Goal: Task Accomplishment & Management: Complete application form

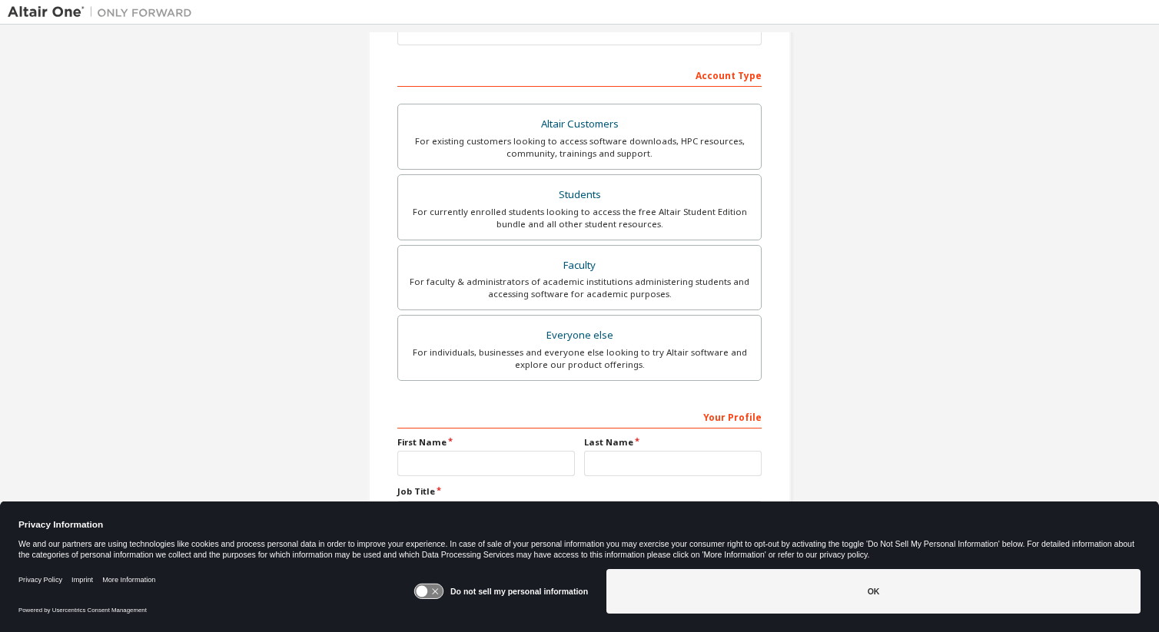
scroll to position [266, 0]
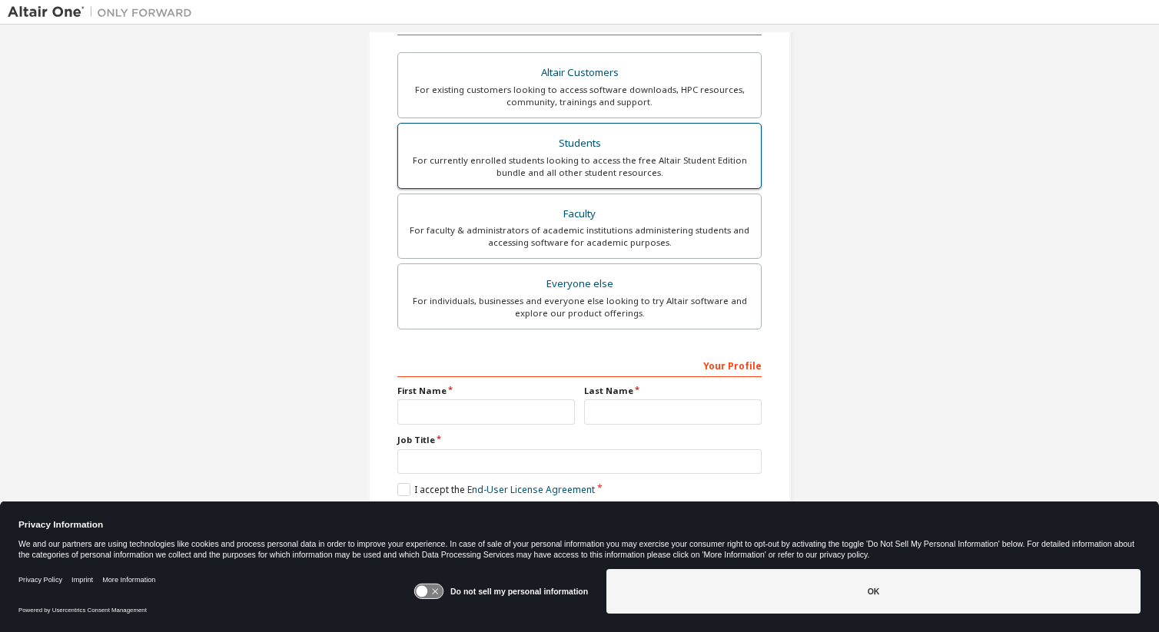
click at [601, 147] on div "Students" at bounding box center [579, 144] width 344 height 22
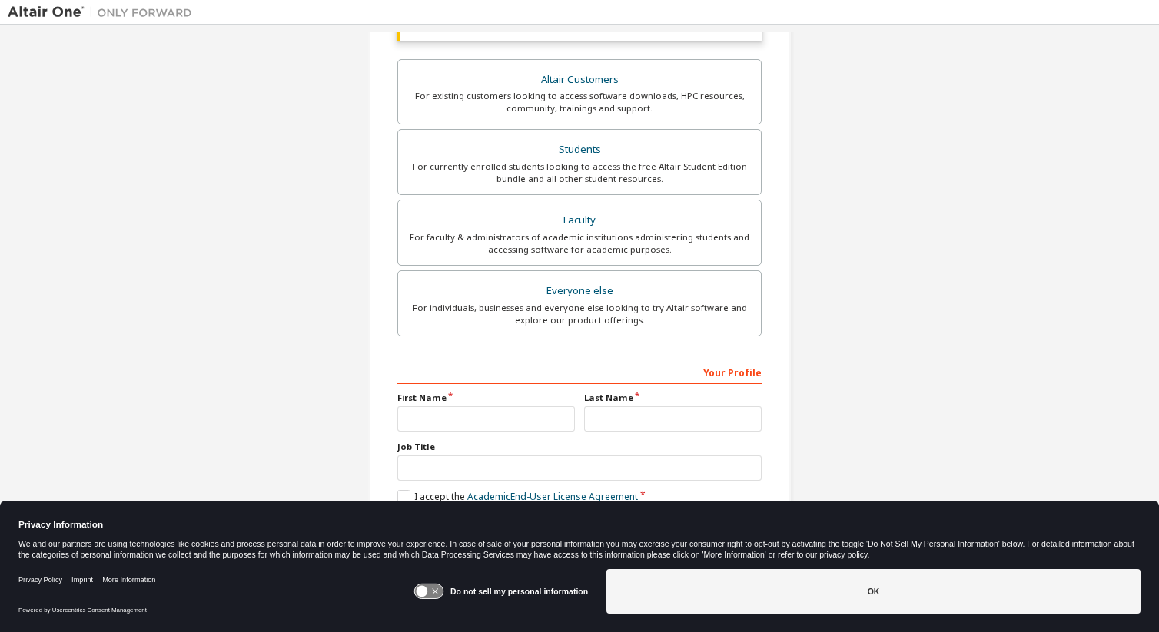
scroll to position [306, 0]
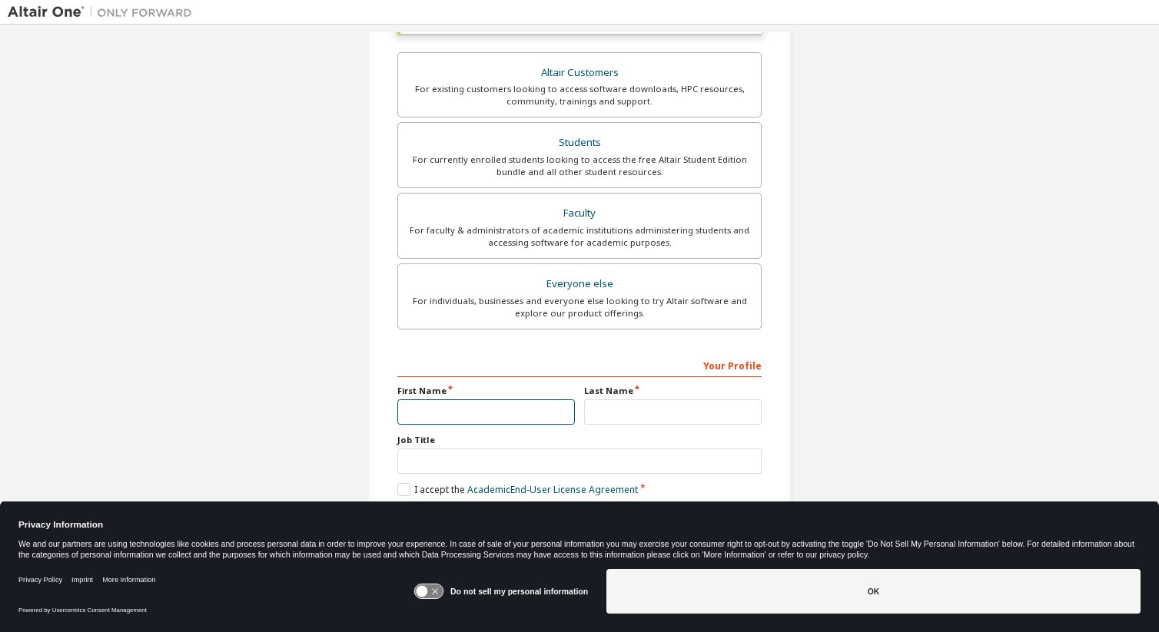
click at [488, 412] on input "text" at bounding box center [485, 412] width 177 height 25
type input "*******"
click at [625, 407] on input "text" at bounding box center [672, 412] width 177 height 25
type input "*****"
click at [441, 589] on icon at bounding box center [428, 592] width 28 height 15
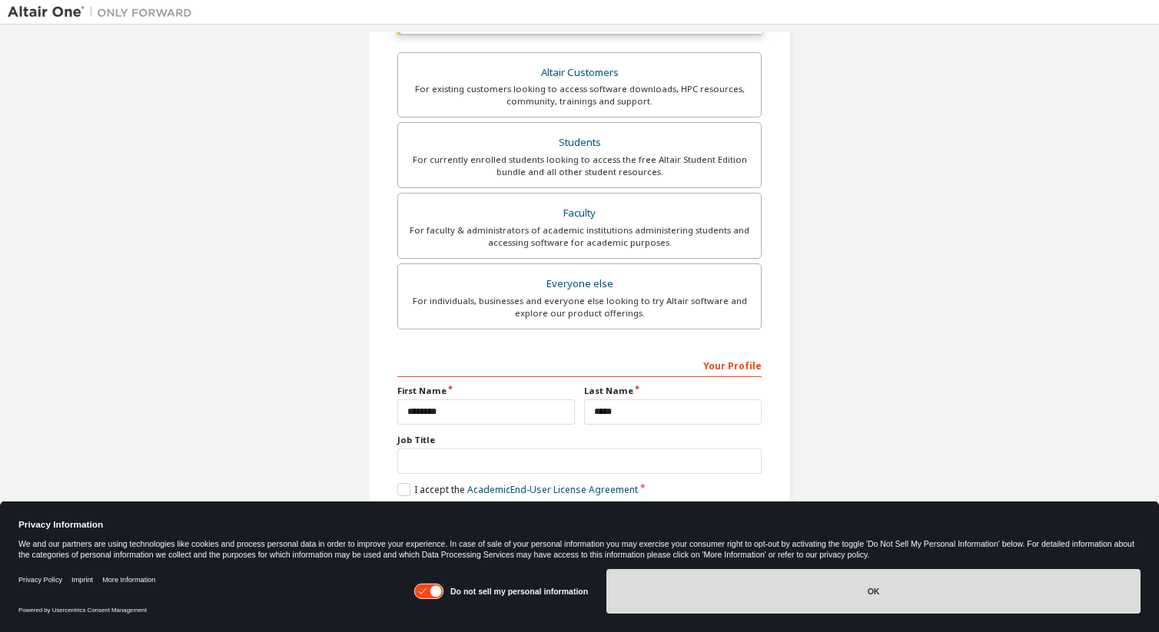
click at [671, 598] on button "OK" at bounding box center [873, 591] width 534 height 45
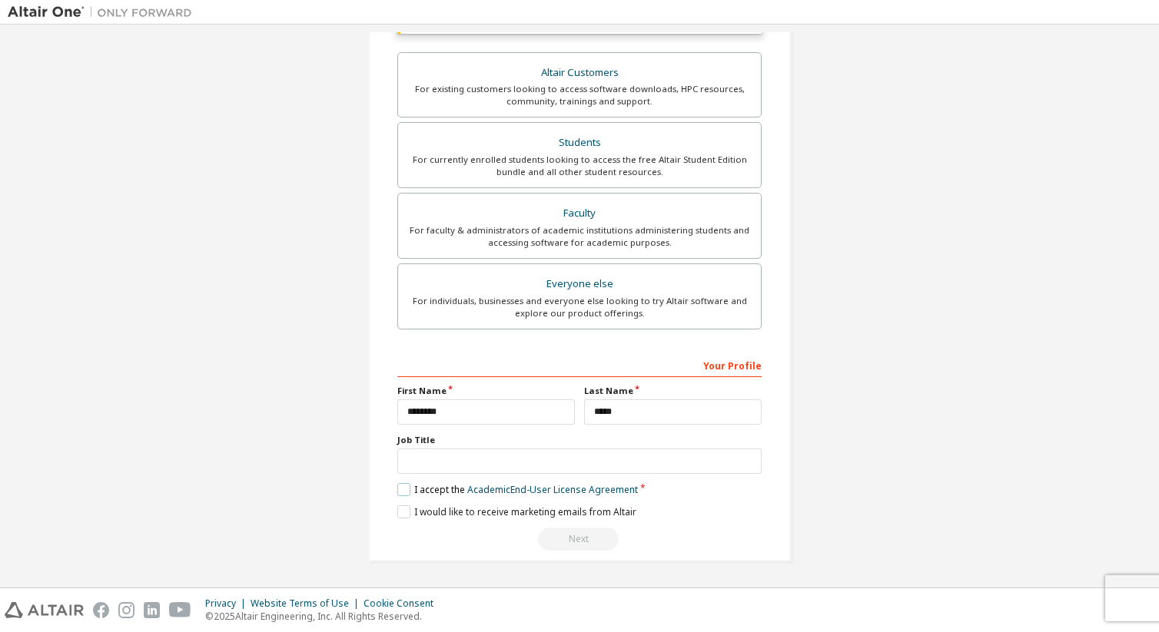
click at [406, 487] on label "I accept the Academic End-User License Agreement" at bounding box center [517, 489] width 240 height 13
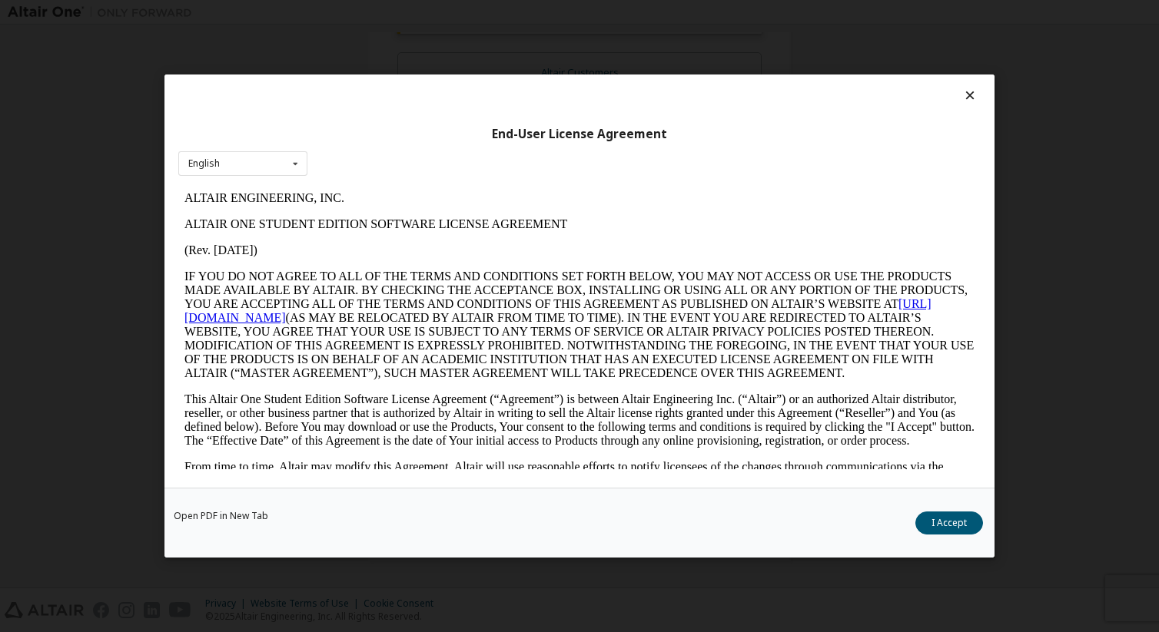
scroll to position [0, 0]
click at [934, 524] on button "I Accept" at bounding box center [949, 523] width 68 height 23
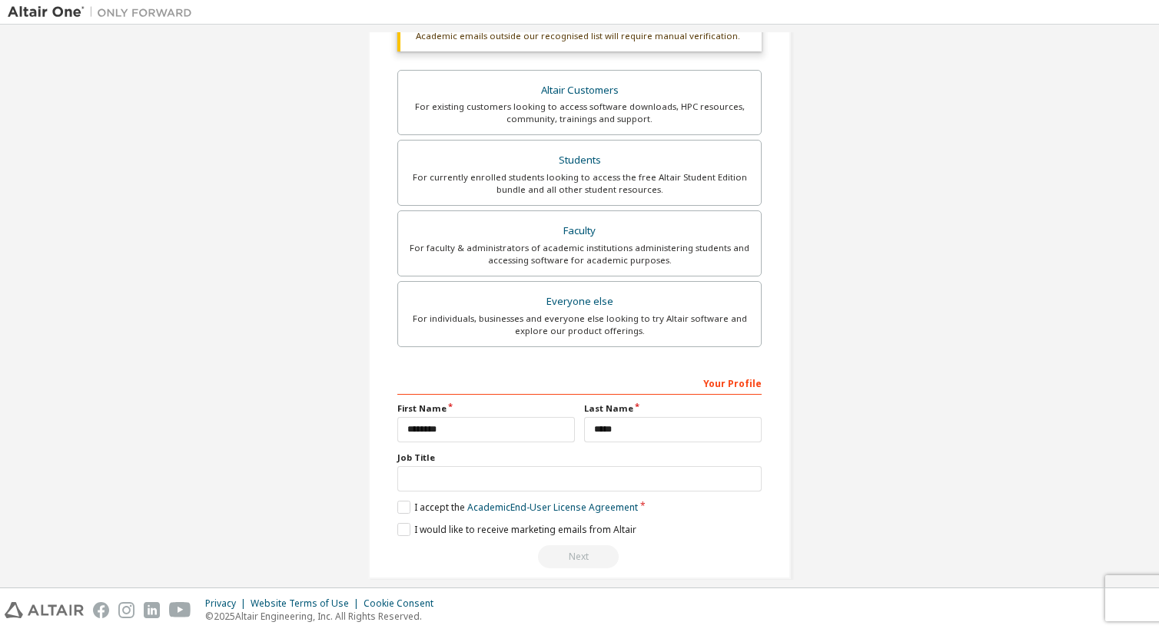
scroll to position [306, 0]
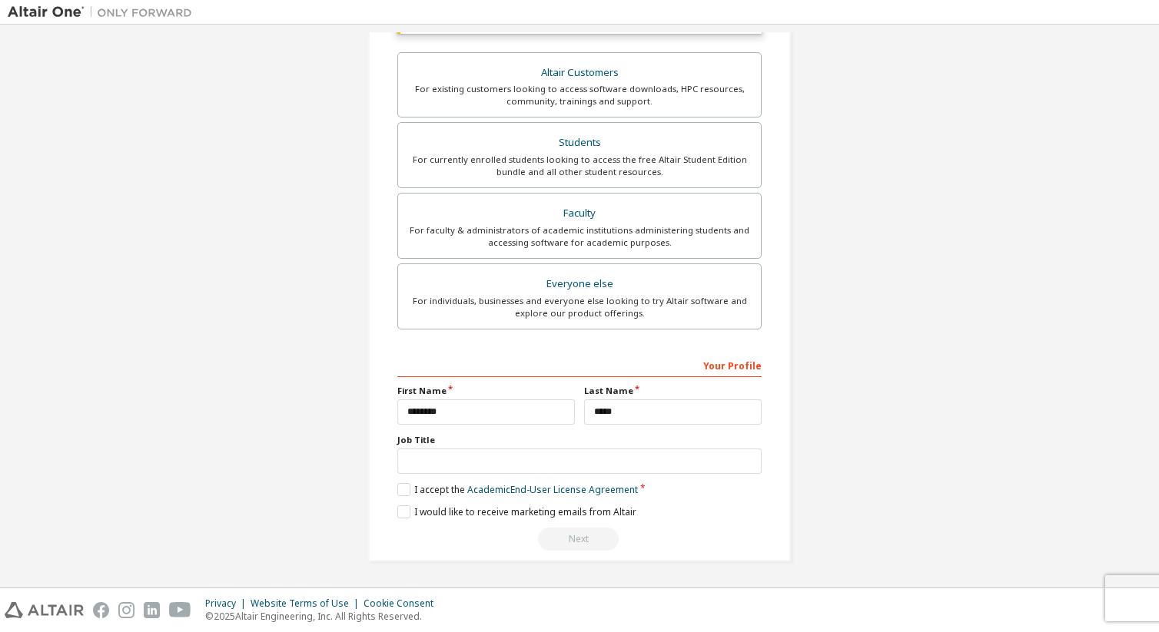
click at [566, 547] on div "Next" at bounding box center [579, 539] width 364 height 23
click at [403, 510] on label "I would like to receive marketing emails from Altair" at bounding box center [516, 512] width 239 height 13
click at [403, 511] on label "I would like to receive marketing emails from Altair" at bounding box center [516, 512] width 239 height 13
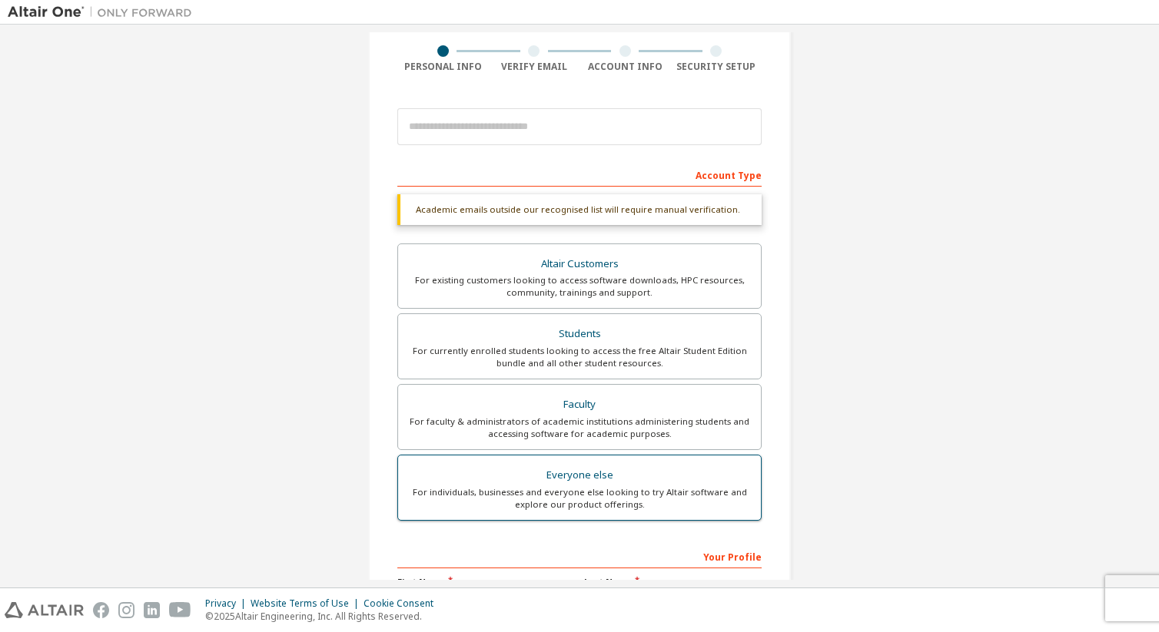
scroll to position [104, 0]
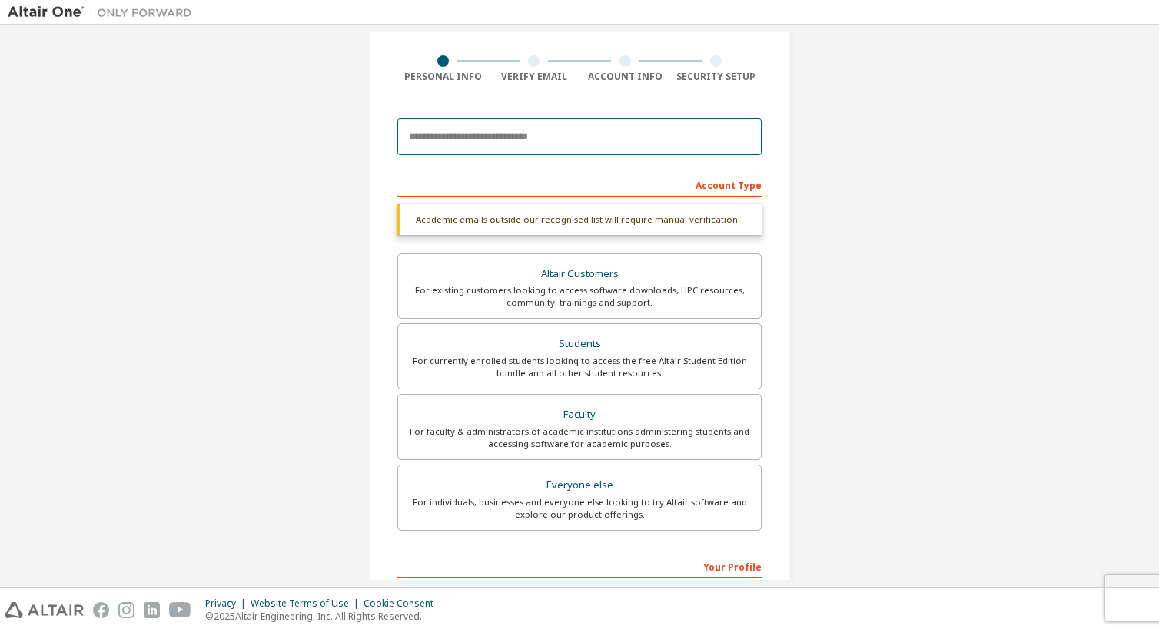
click at [575, 128] on input "email" at bounding box center [579, 136] width 364 height 37
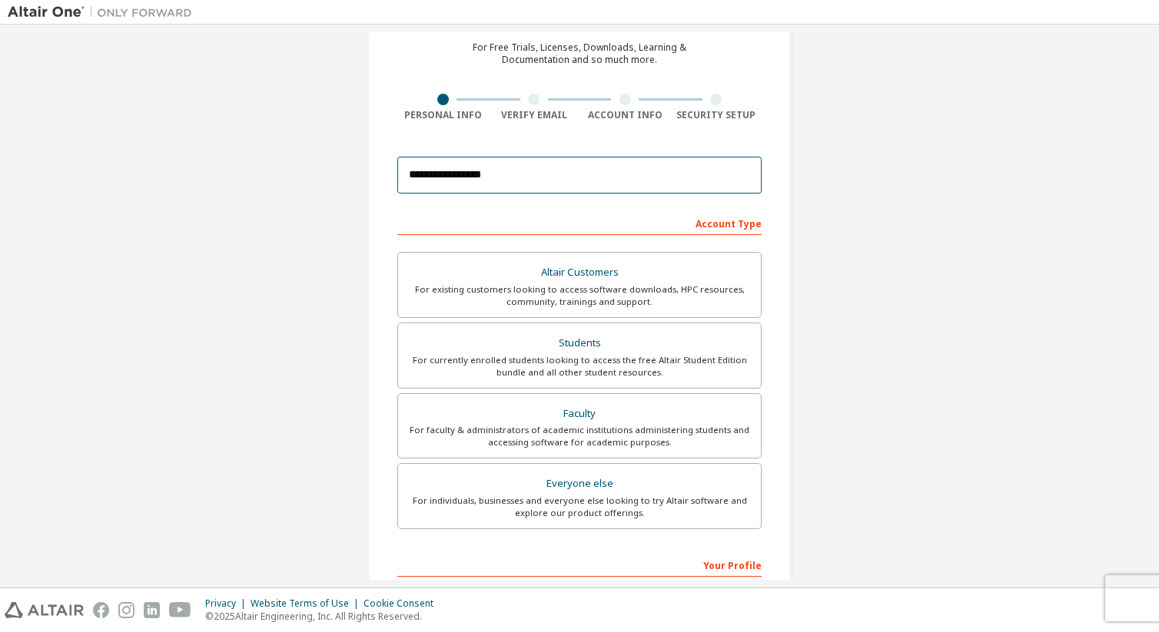
scroll to position [266, 0]
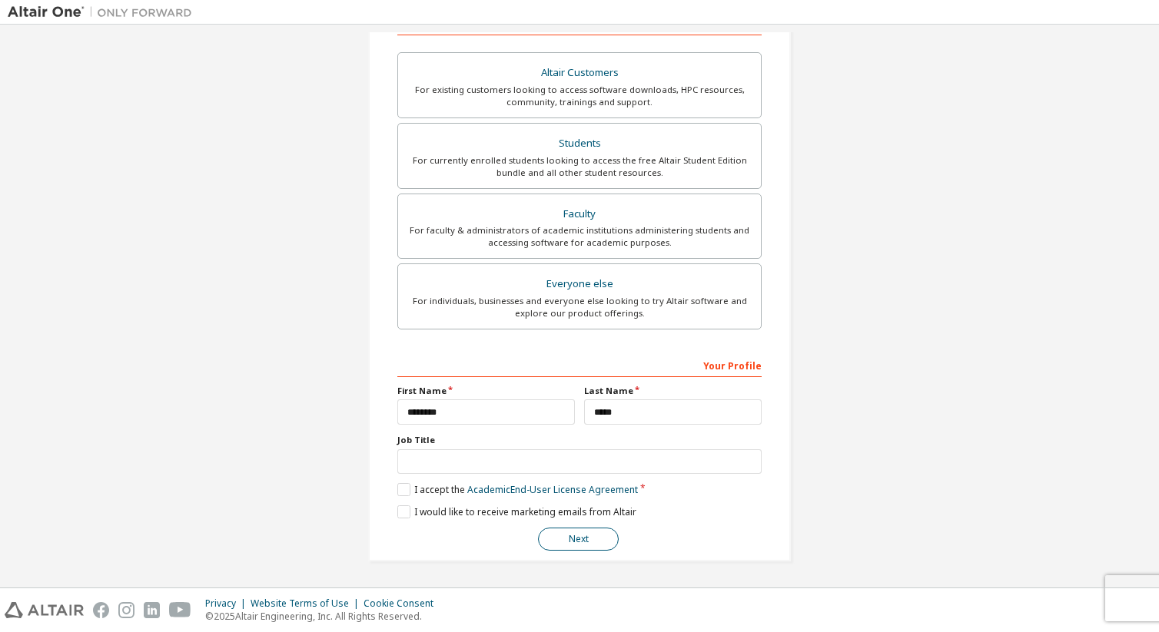
type input "**********"
click at [561, 540] on button "Next" at bounding box center [578, 539] width 81 height 23
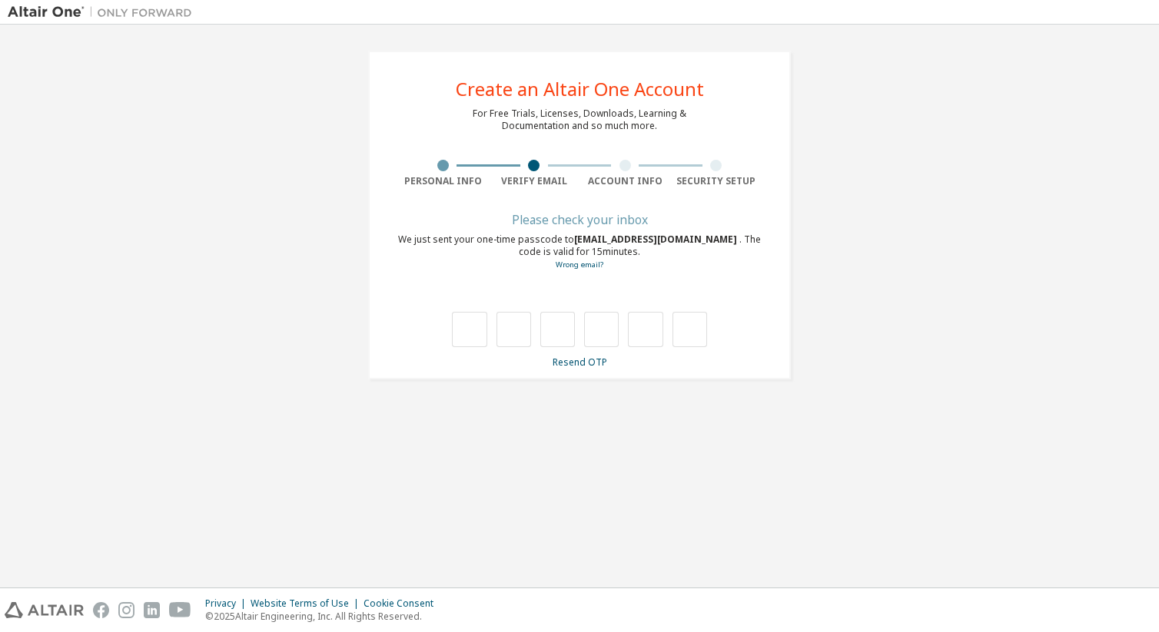
type input "*"
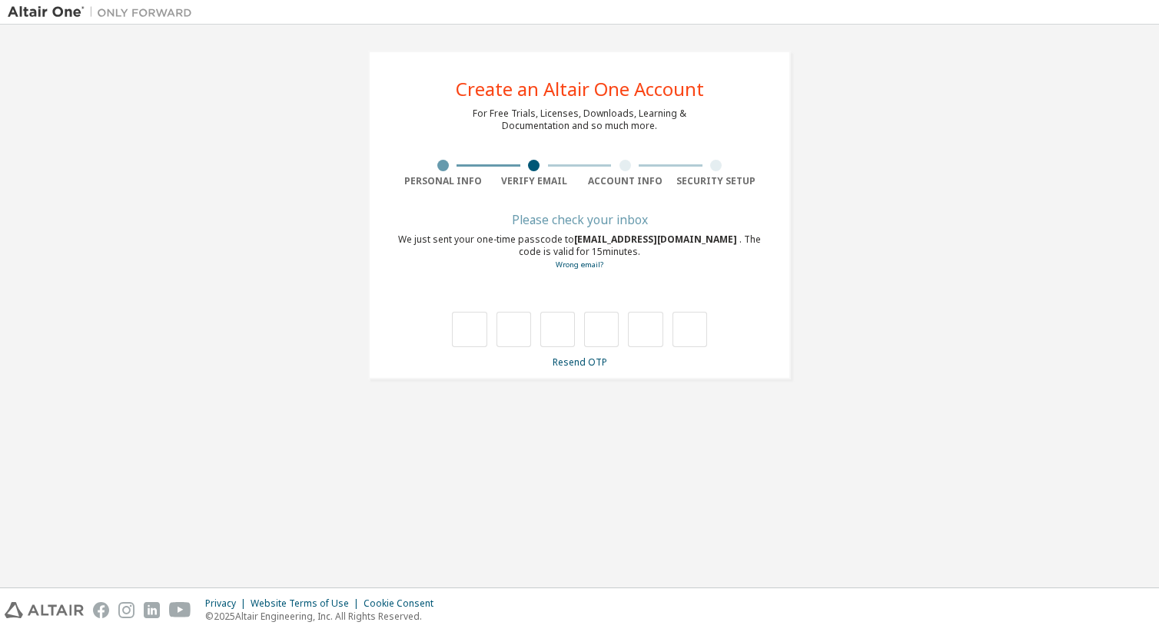
type input "*"
